Goal: Find specific page/section: Find specific page/section

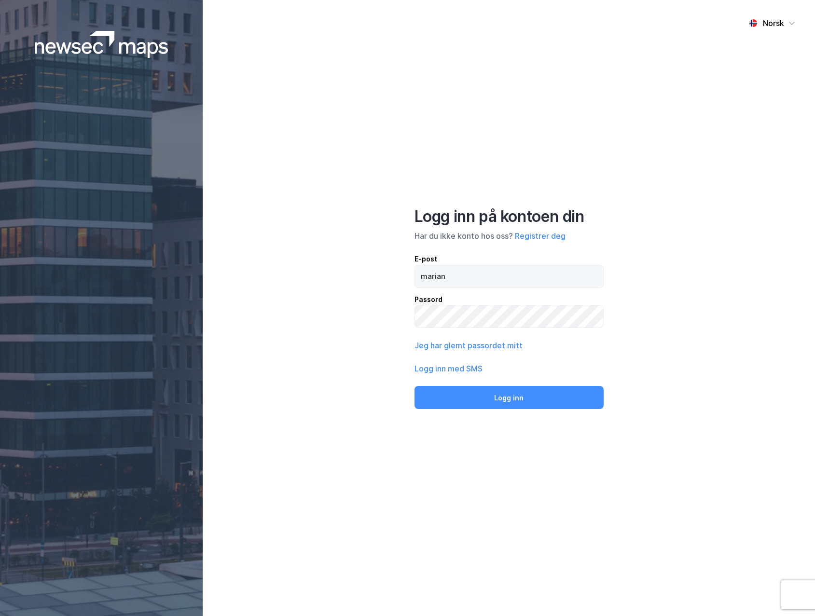
click at [491, 273] on input "marian" at bounding box center [509, 277] width 188 height 22
click at [455, 282] on input "marian" at bounding box center [509, 277] width 188 height 22
click at [274, 142] on div "Norsk Logg inn på kontoen din Har du ikke konto hos oss? Registrer deg E-post m…" at bounding box center [509, 308] width 613 height 616
click at [486, 281] on input "marian" at bounding box center [509, 277] width 188 height 22
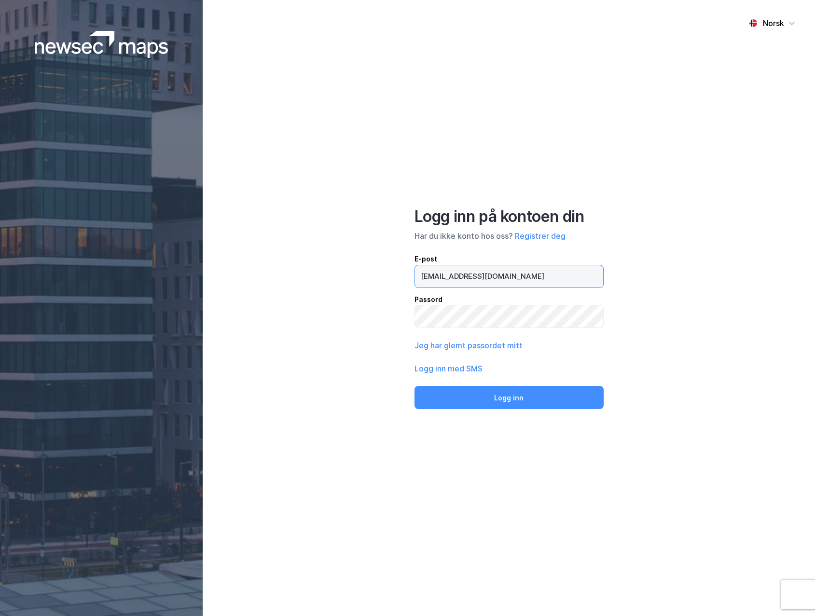
type input "mariannemyhre.wamnes@newsec.no"
click at [415, 386] on button "Logg inn" at bounding box center [509, 397] width 189 height 23
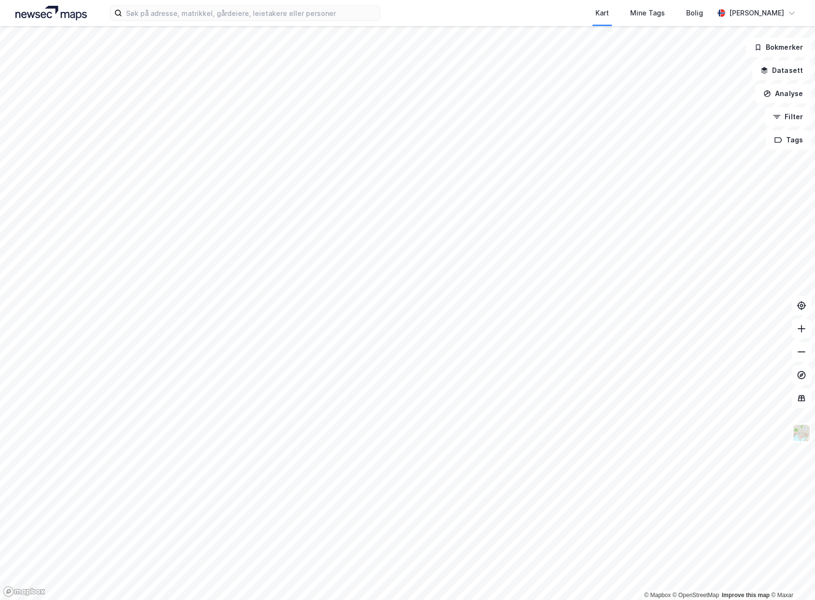
click at [499, 292] on div at bounding box center [407, 300] width 815 height 600
click at [788, 74] on button "Datasett" at bounding box center [782, 70] width 59 height 19
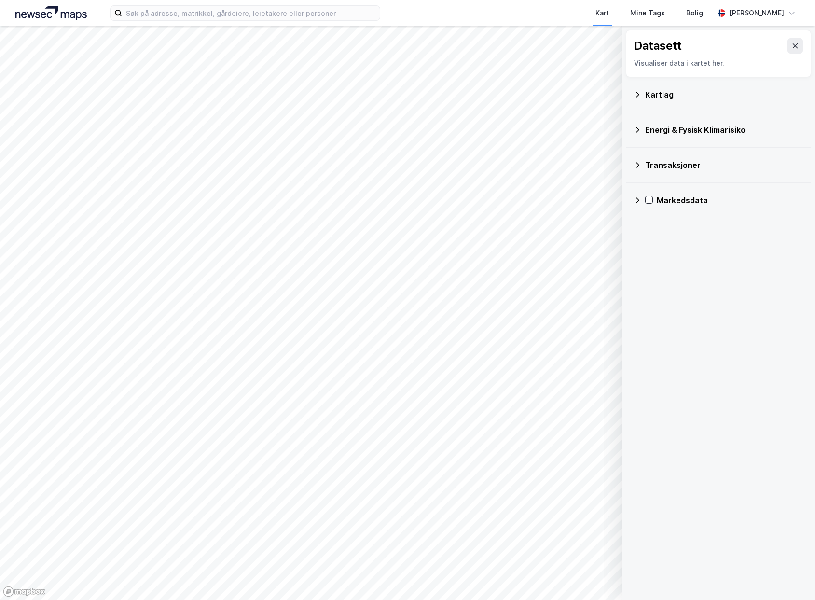
click at [755, 93] on div "Kartlag" at bounding box center [724, 95] width 158 height 12
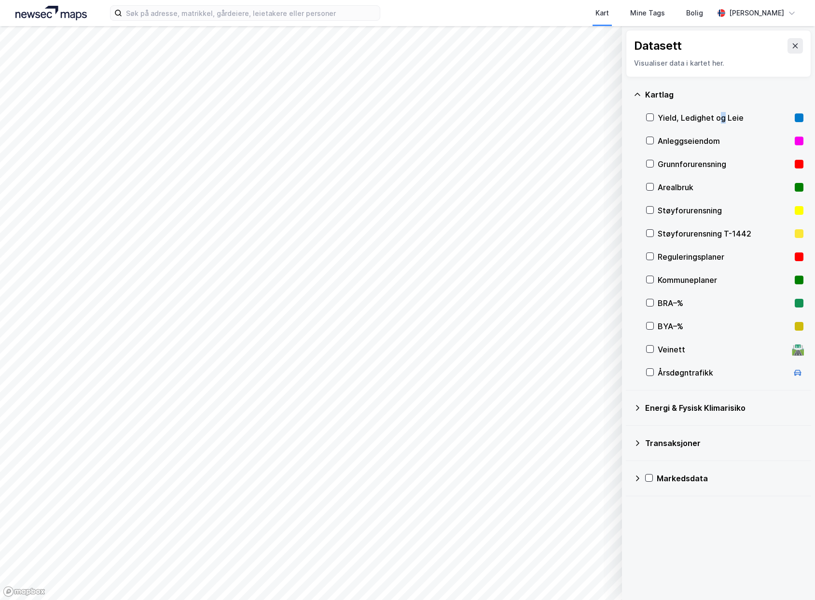
click at [722, 116] on div "Yield, Ledighet og Leie" at bounding box center [724, 118] width 133 height 12
click at [647, 118] on icon at bounding box center [650, 117] width 7 height 7
click at [347, 11] on input at bounding box center [251, 13] width 258 height 14
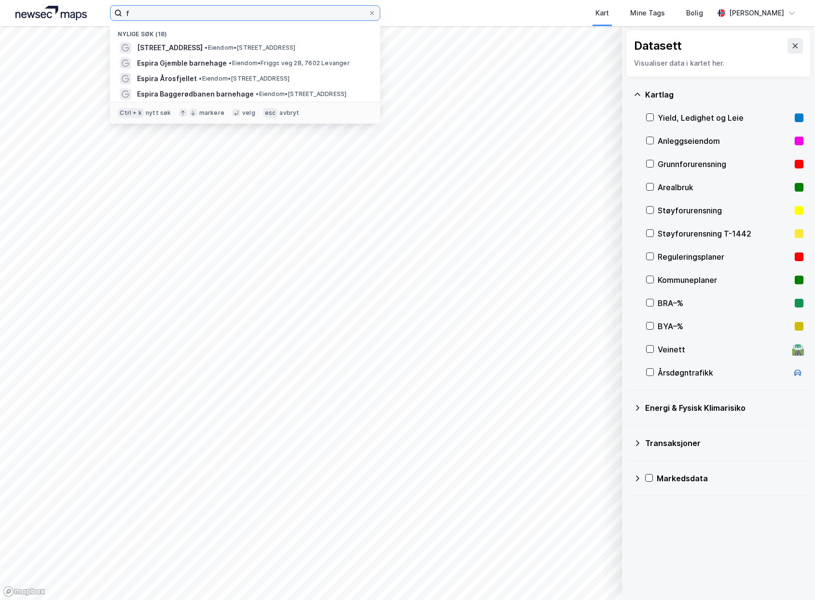
click at [170, 10] on input "f" at bounding box center [245, 13] width 246 height 14
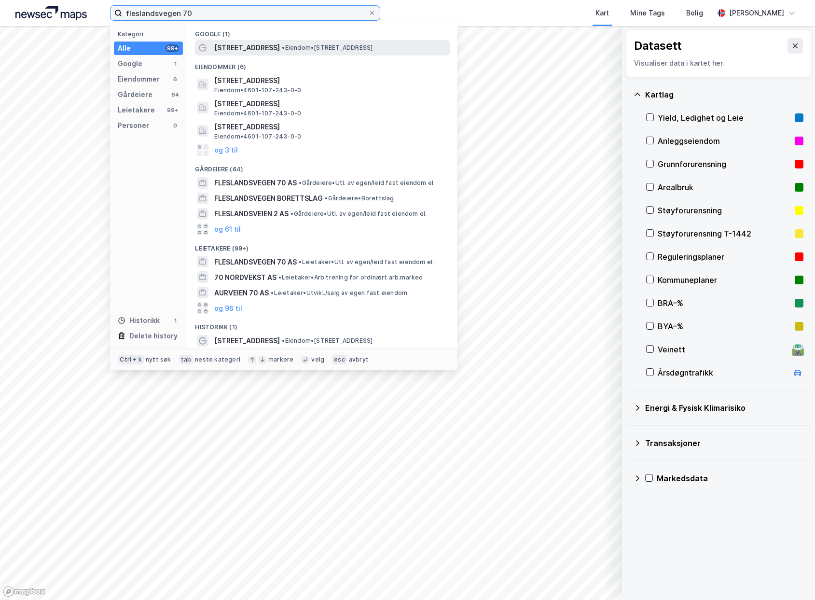
type input "fleslandsvegen 70"
click at [255, 42] on span "[STREET_ADDRESS]" at bounding box center [247, 48] width 66 height 12
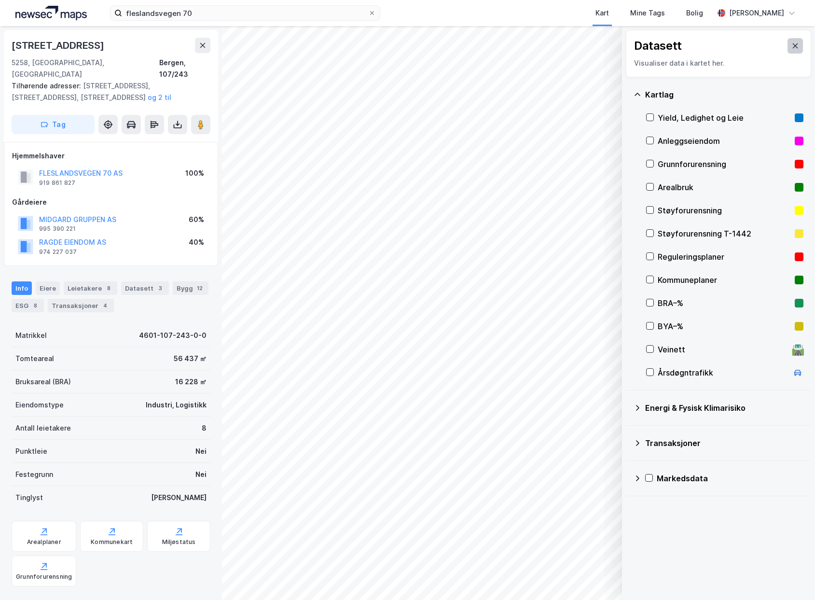
click at [792, 44] on icon at bounding box center [796, 46] width 8 height 8
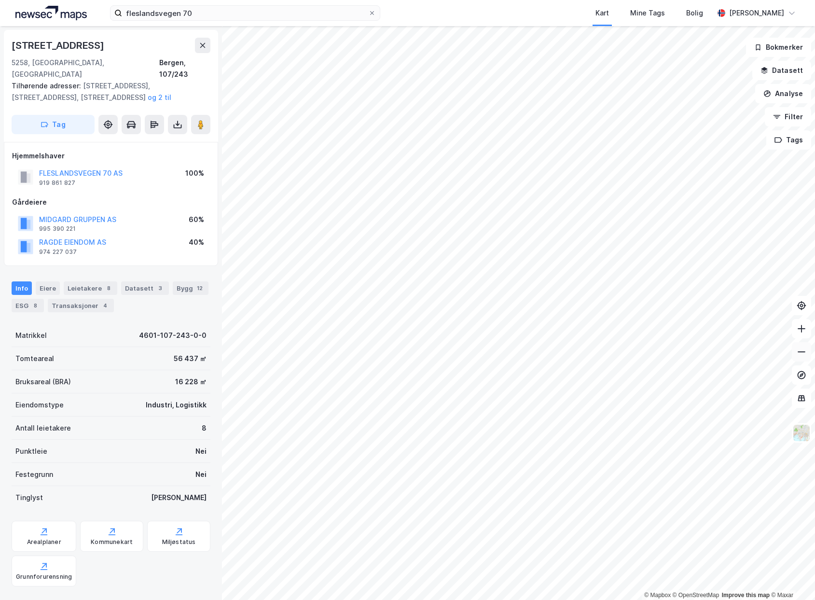
click at [805, 350] on icon at bounding box center [802, 352] width 10 height 10
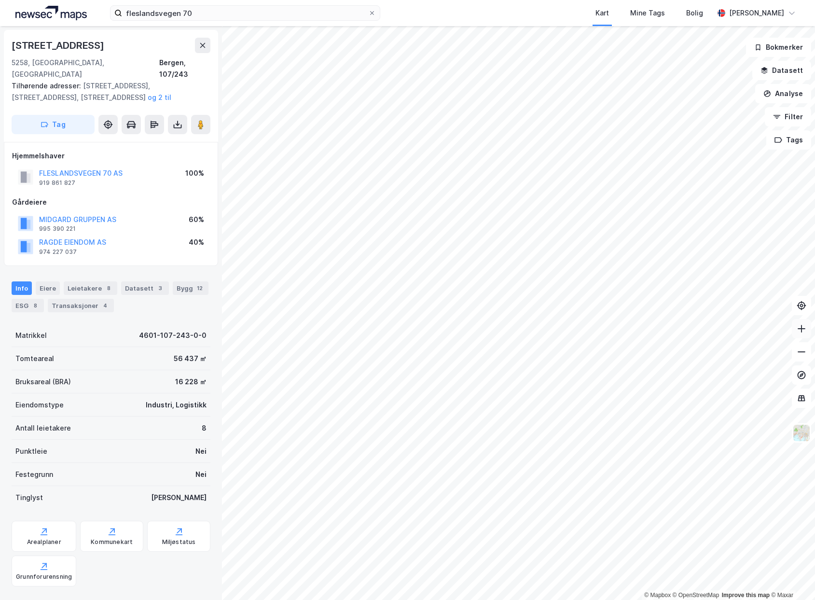
click at [799, 328] on icon at bounding box center [802, 328] width 8 height 1
